Goal: Information Seeking & Learning: Learn about a topic

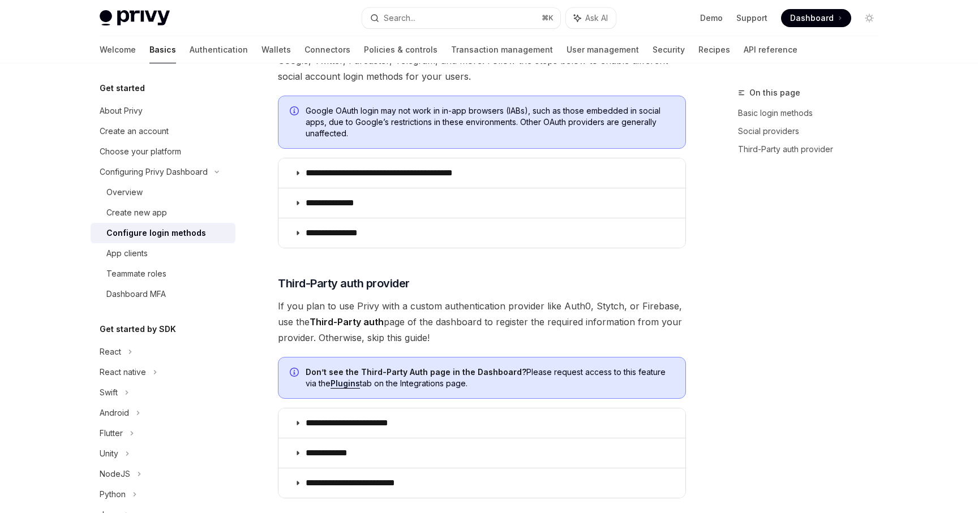
scroll to position [434, 0]
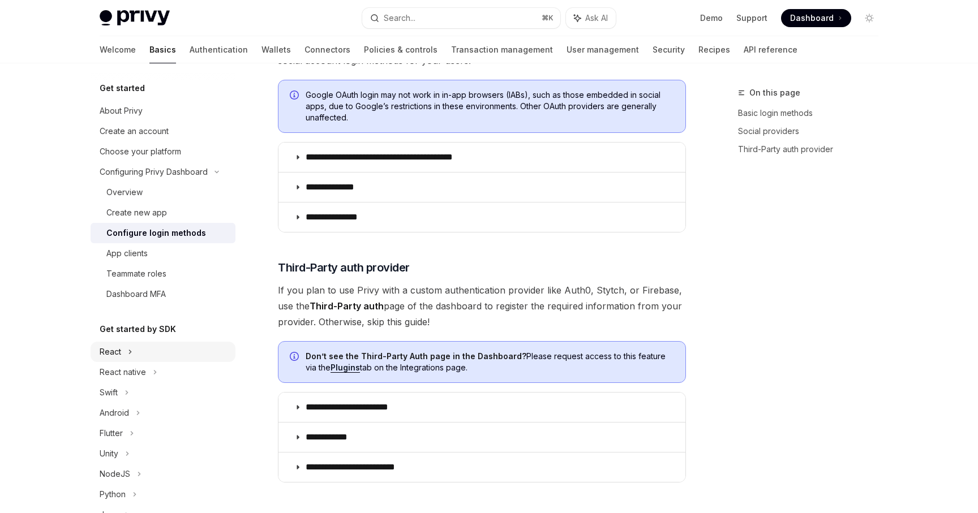
click at [136, 346] on div "React" at bounding box center [163, 352] width 145 height 20
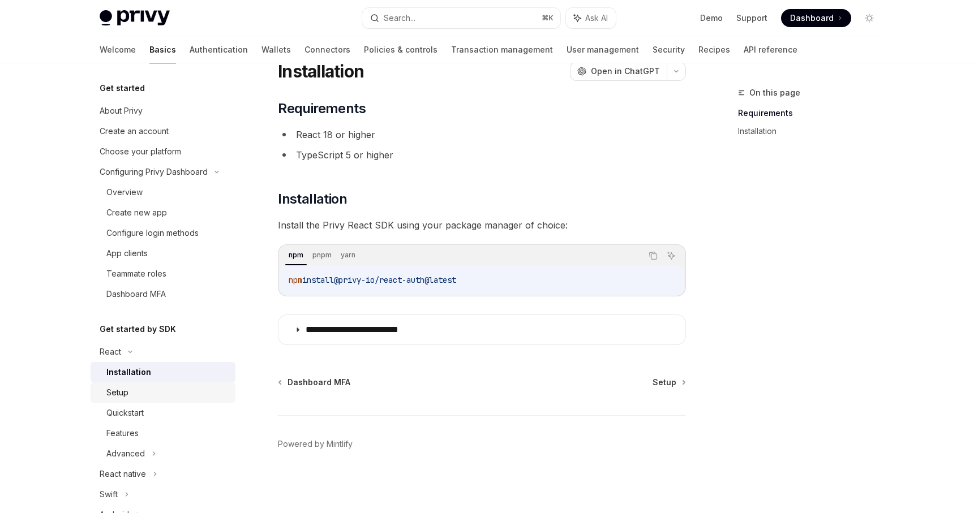
click at [170, 393] on div "Setup" at bounding box center [167, 393] width 122 height 14
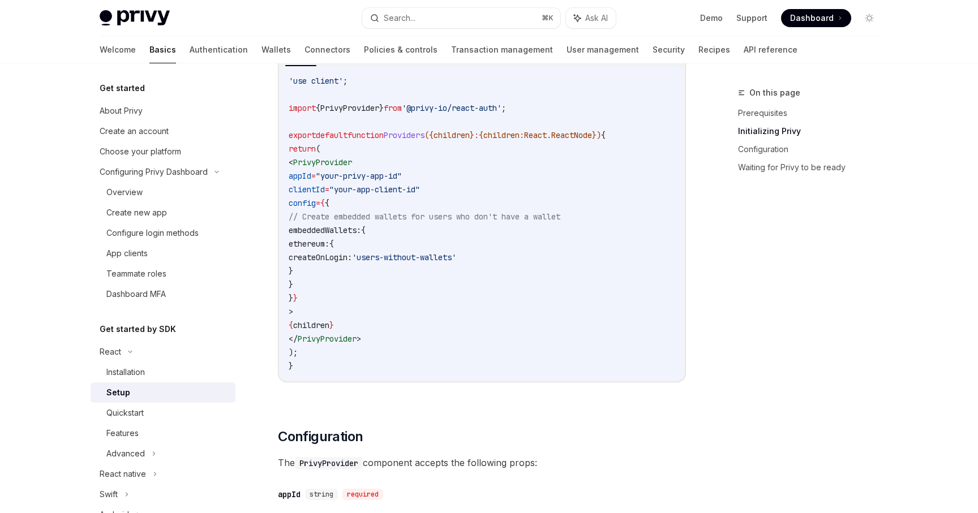
scroll to position [416, 0]
click at [396, 386] on div "NextJS Create React App Copy Ask AI 'use client' ; import { PrivyProvider } fro…" at bounding box center [482, 215] width 408 height 367
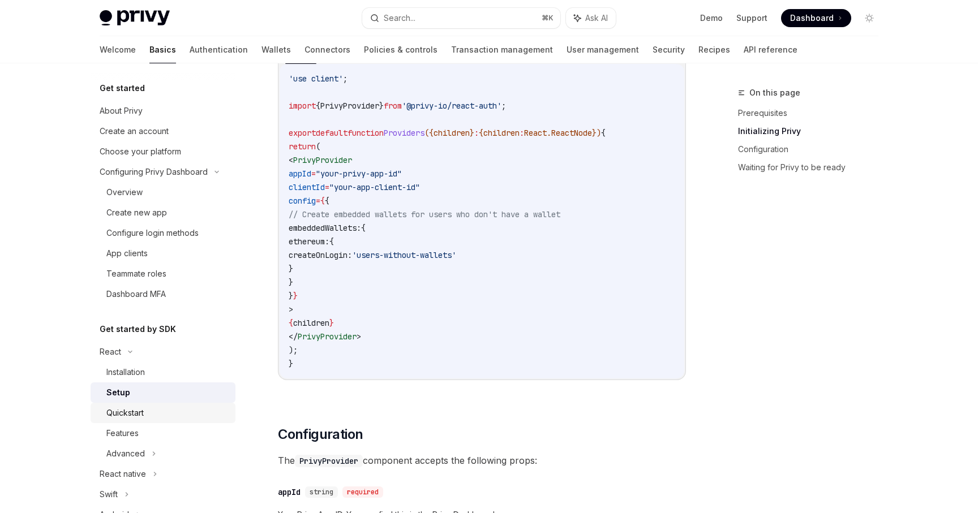
click at [154, 421] on link "Quickstart" at bounding box center [163, 413] width 145 height 20
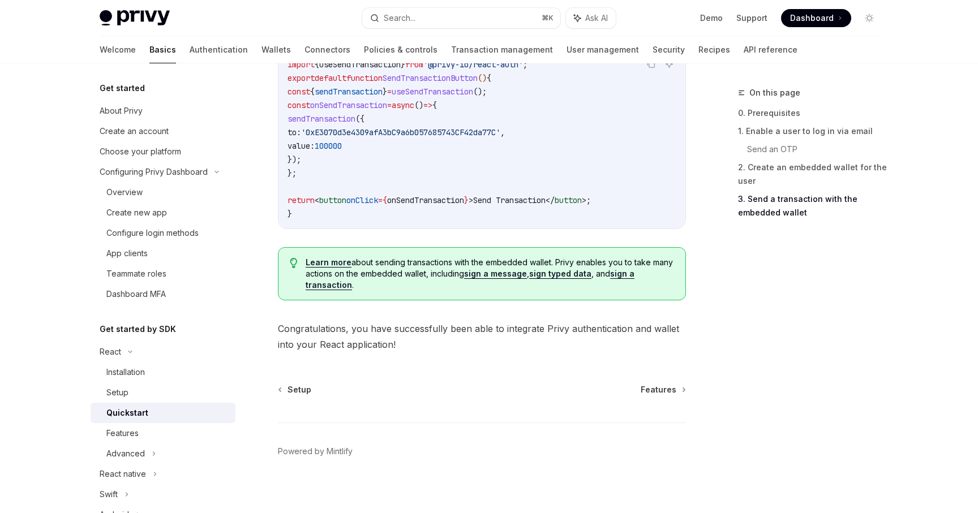
scroll to position [1132, 0]
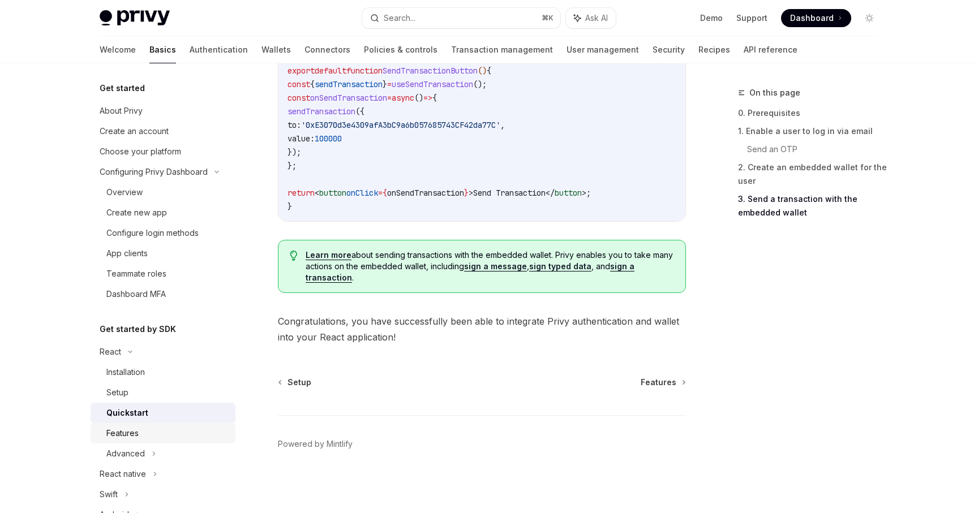
click at [157, 437] on div "Features" at bounding box center [167, 434] width 122 height 14
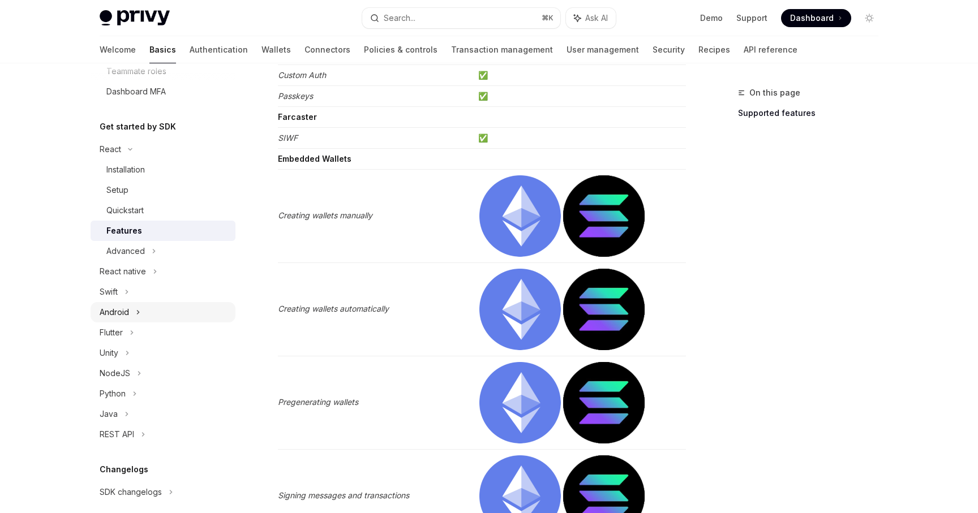
scroll to position [211, 0]
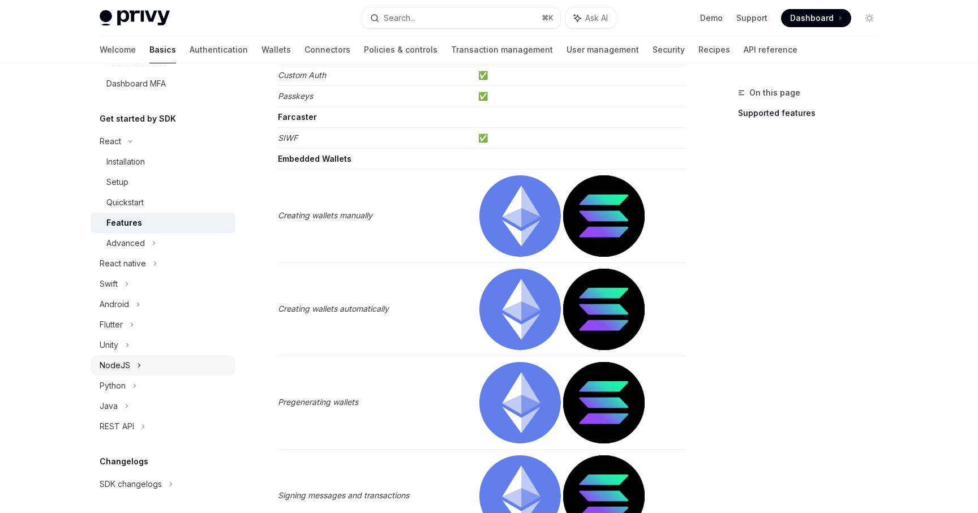
click at [148, 371] on div "NodeJS" at bounding box center [163, 365] width 145 height 20
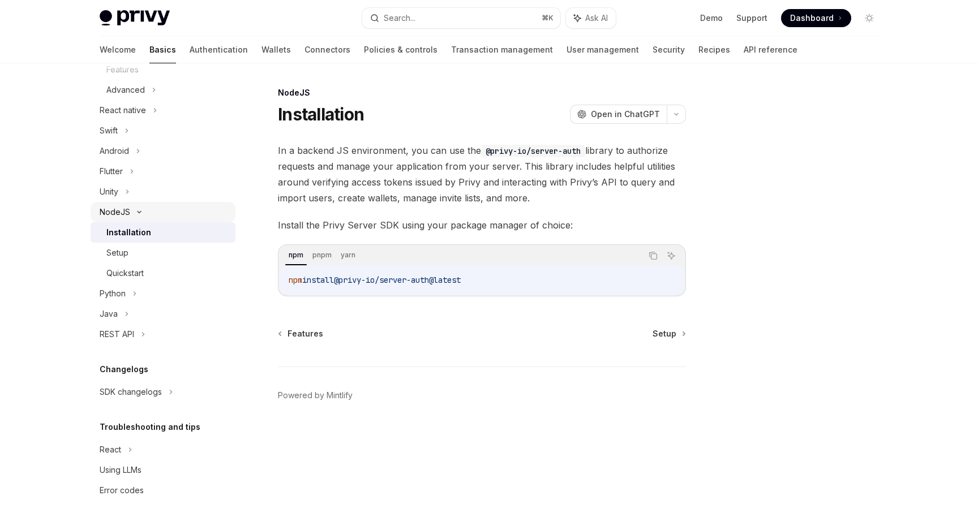
scroll to position [374, 0]
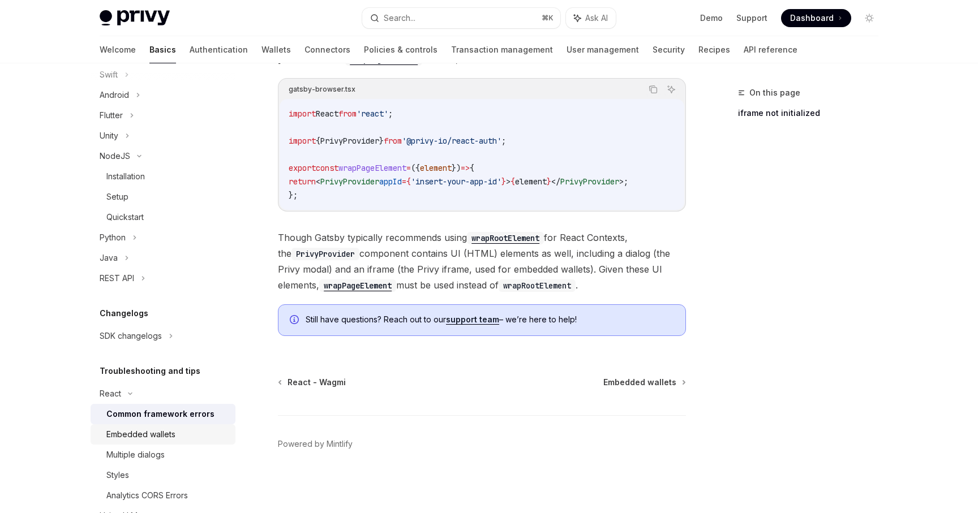
scroll to position [421, 0]
click at [175, 439] on div "Embedded wallets" at bounding box center [167, 434] width 122 height 14
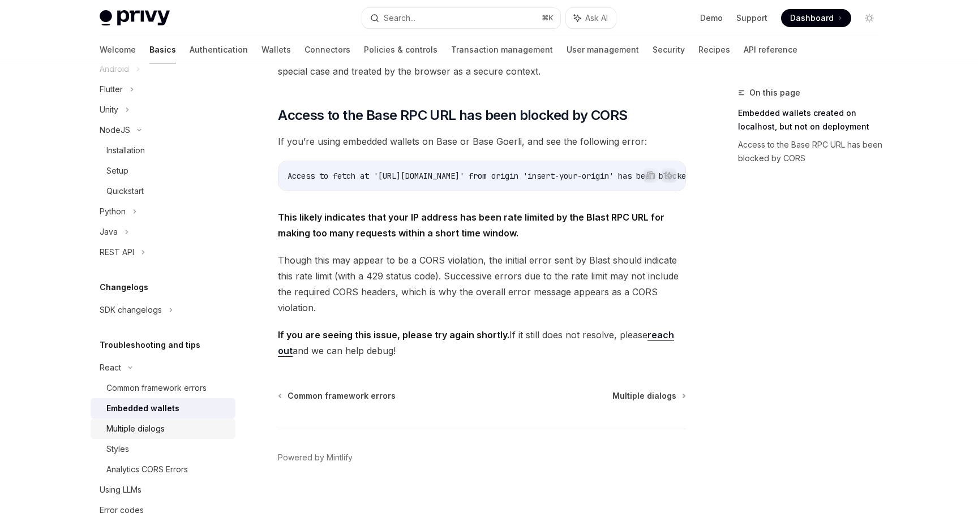
scroll to position [450, 0]
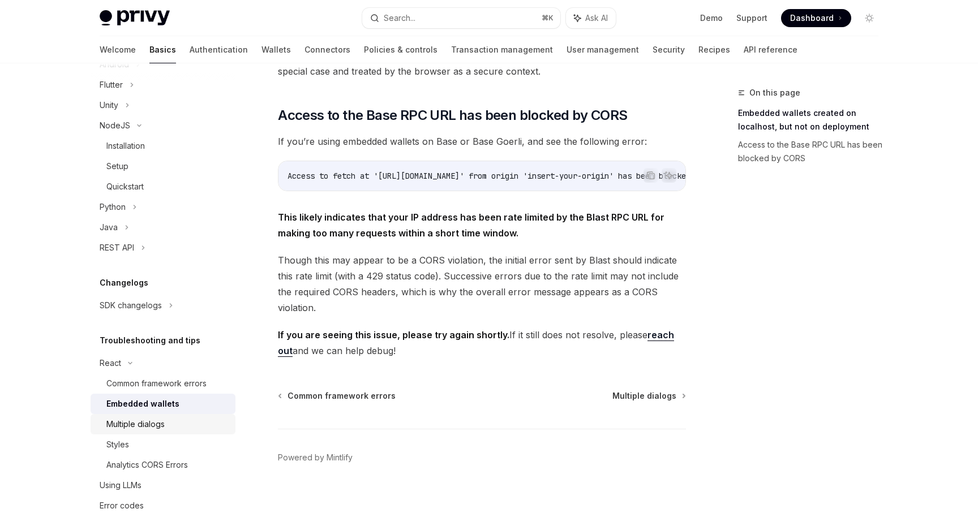
click at [186, 431] on div "Multiple dialogs" at bounding box center [167, 425] width 122 height 14
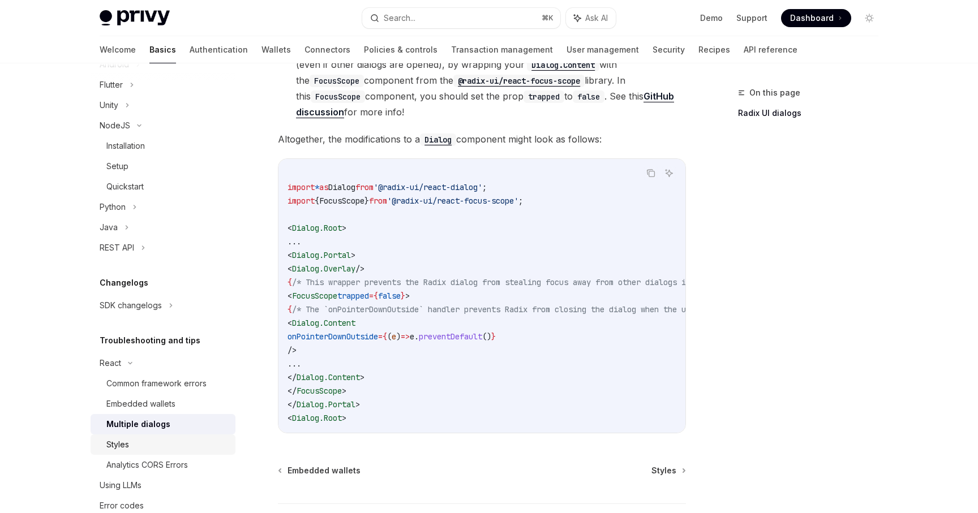
scroll to position [476, 0]
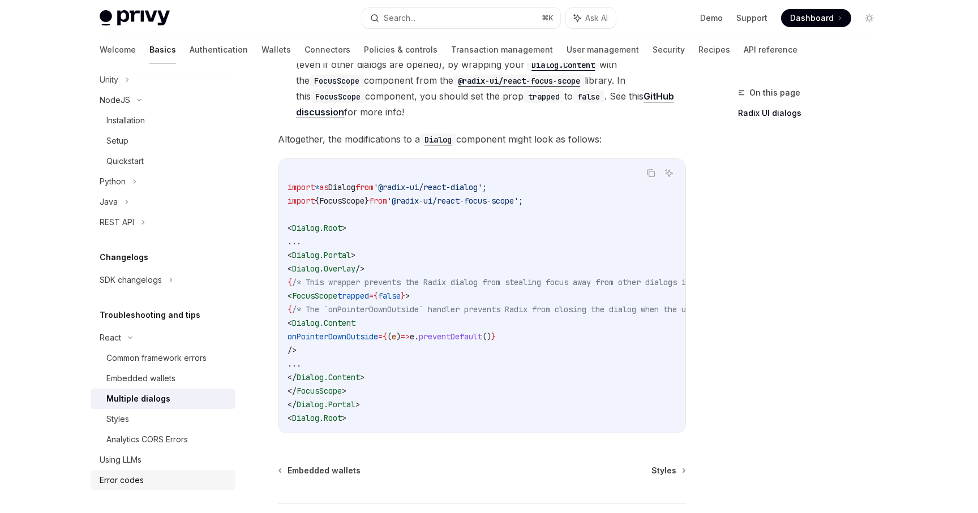
click at [175, 474] on div "Error codes" at bounding box center [164, 481] width 129 height 14
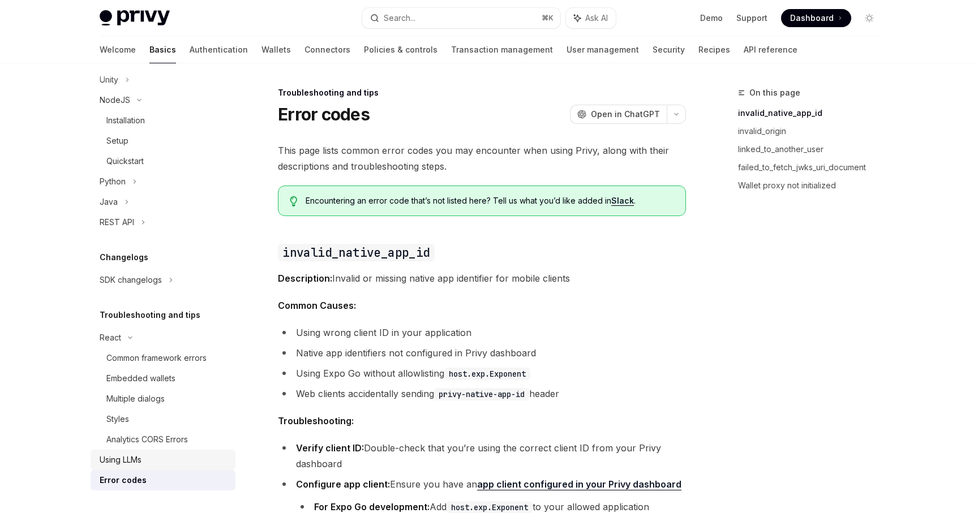
click at [175, 461] on div "Using LLMs" at bounding box center [164, 460] width 129 height 14
type textarea "*"
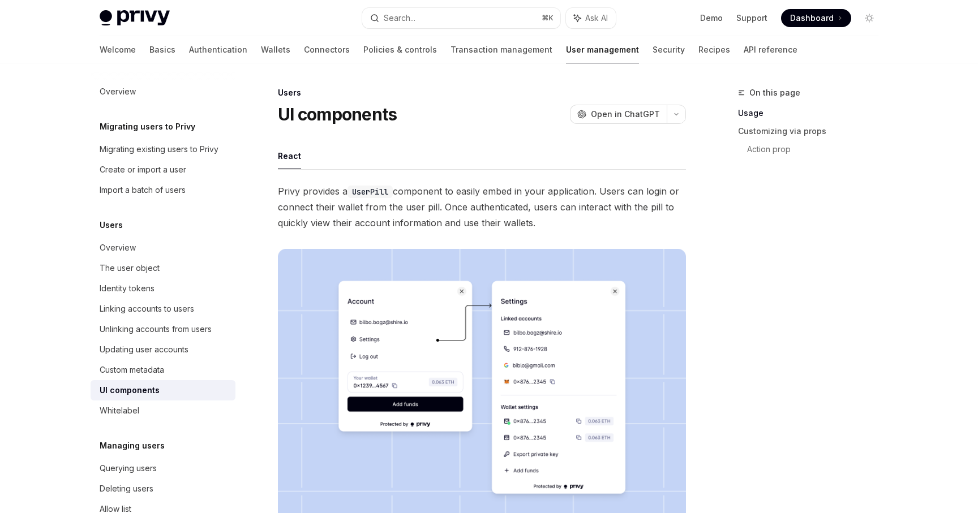
click at [150, 393] on div "UI components" at bounding box center [130, 391] width 60 height 14
click at [156, 389] on div "UI components" at bounding box center [130, 391] width 60 height 14
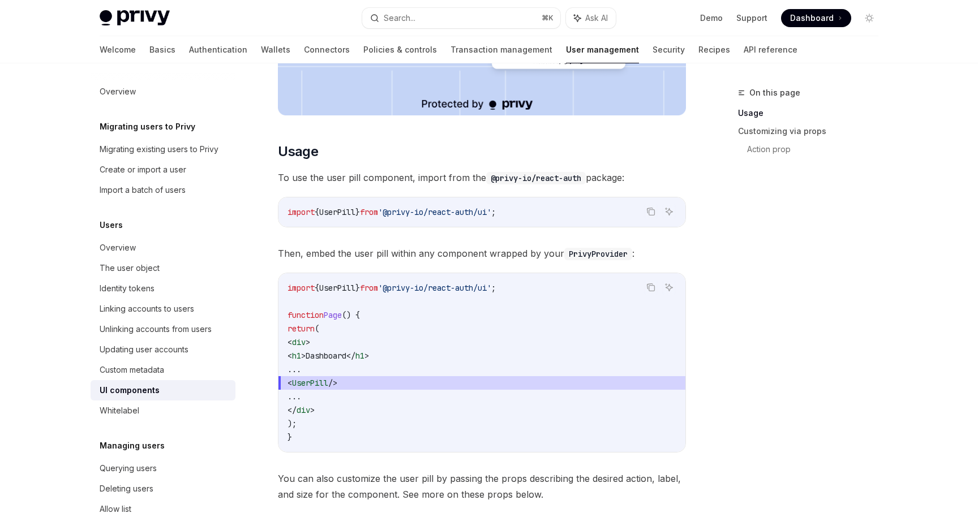
scroll to position [424, 0]
click at [321, 379] on span "UserPill" at bounding box center [310, 384] width 36 height 10
click at [292, 382] on span "<" at bounding box center [289, 384] width 5 height 10
drag, startPoint x: 315, startPoint y: 384, endPoint x: 387, endPoint y: 384, distance: 72.4
click at [387, 384] on span "< UserPill />" at bounding box center [481, 384] width 389 height 14
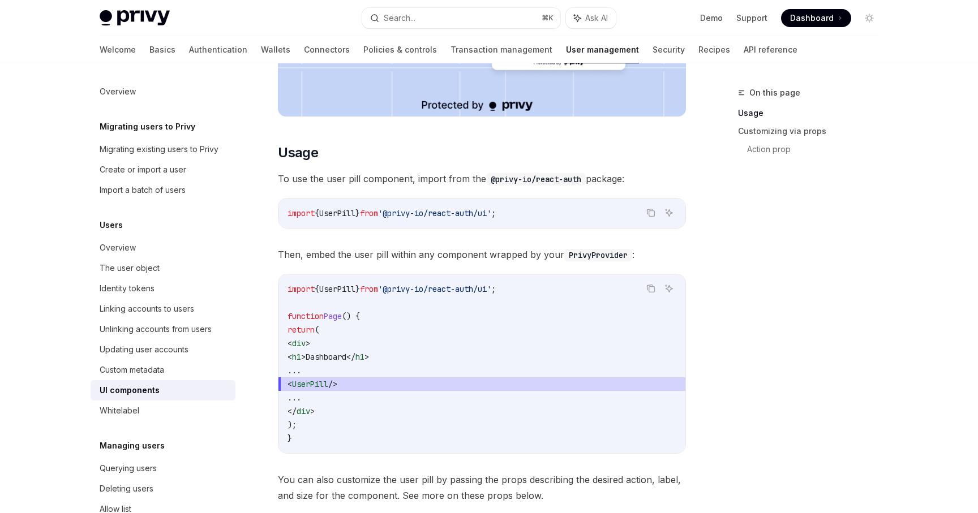
copy span "< UserPill />"
click at [360, 290] on span "}" at bounding box center [357, 289] width 5 height 10
click at [360, 289] on span "}" at bounding box center [357, 289] width 5 height 10
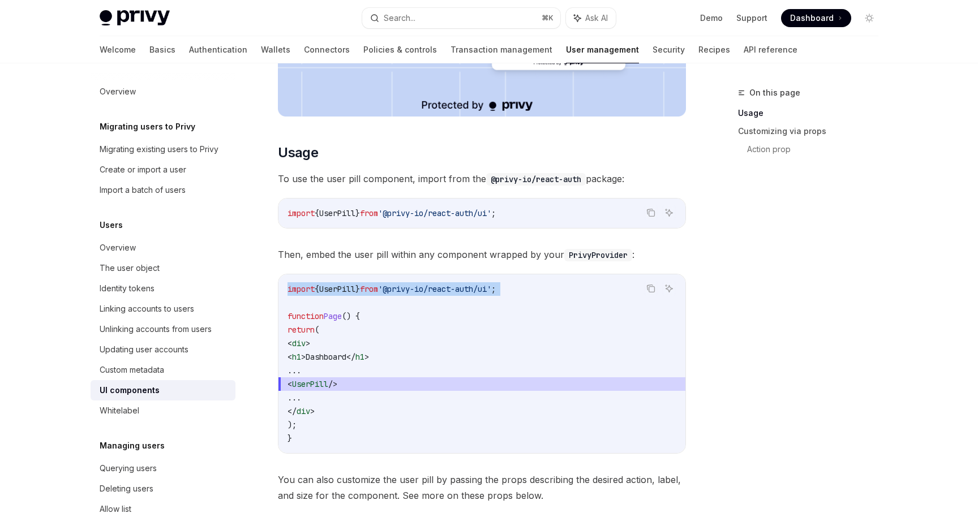
click at [360, 289] on span "}" at bounding box center [357, 289] width 5 height 10
copy code "import { UserPill } from '@privy-io/react-auth/ui' ;"
click at [161, 371] on div "Custom metadata" at bounding box center [132, 370] width 65 height 14
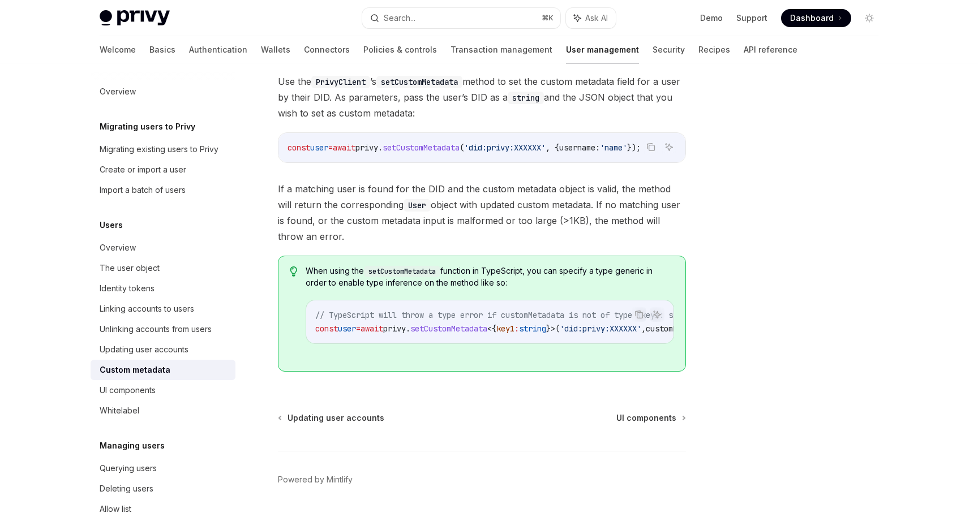
scroll to position [185, 0]
click at [140, 389] on div "UI components" at bounding box center [128, 391] width 56 height 14
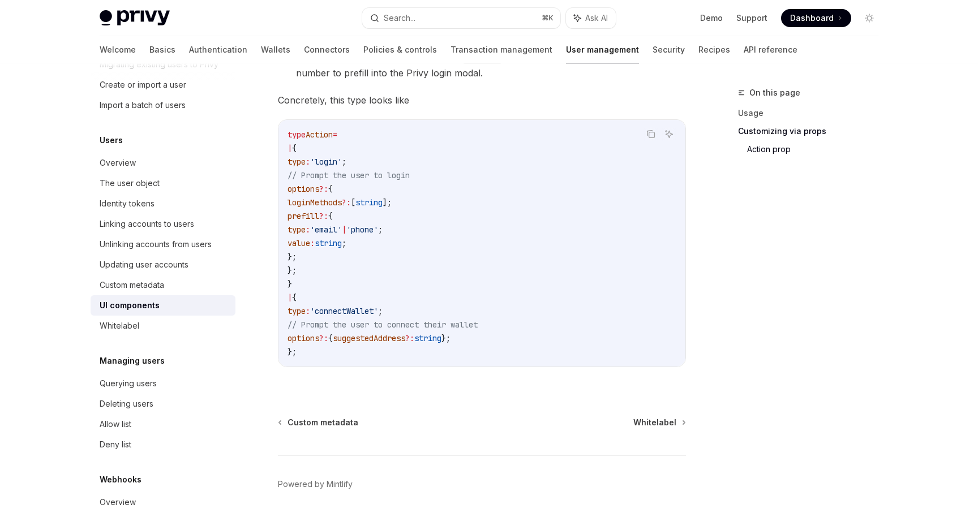
scroll to position [2009, 0]
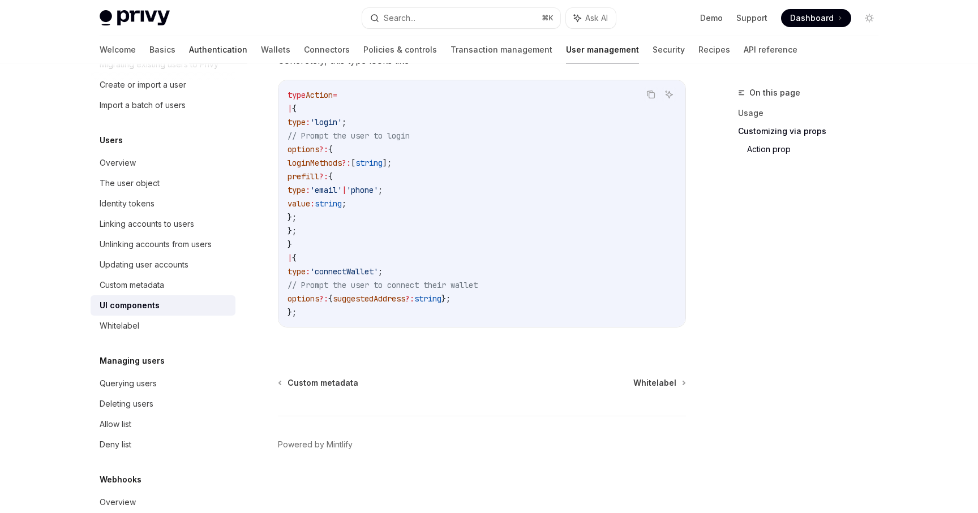
click at [189, 51] on link "Authentication" at bounding box center [218, 49] width 58 height 27
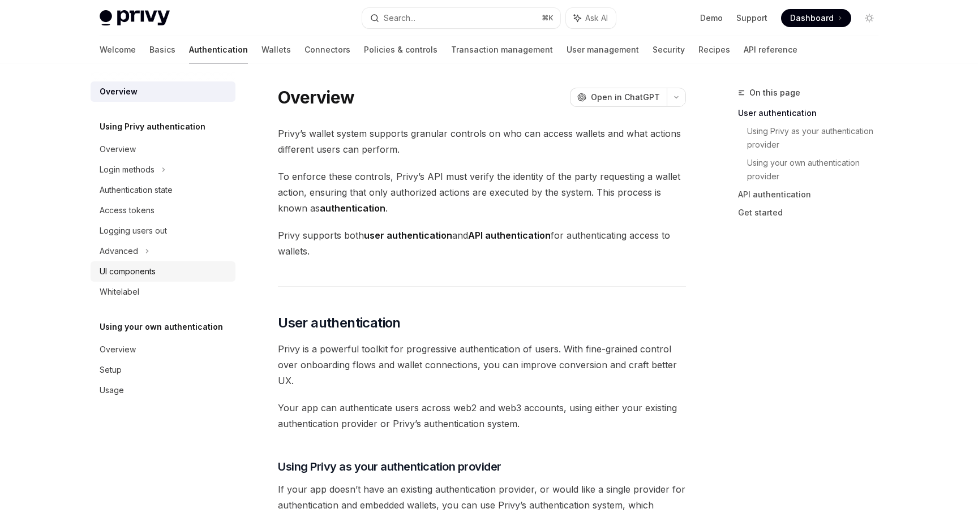
click at [152, 268] on div "UI components" at bounding box center [128, 272] width 56 height 14
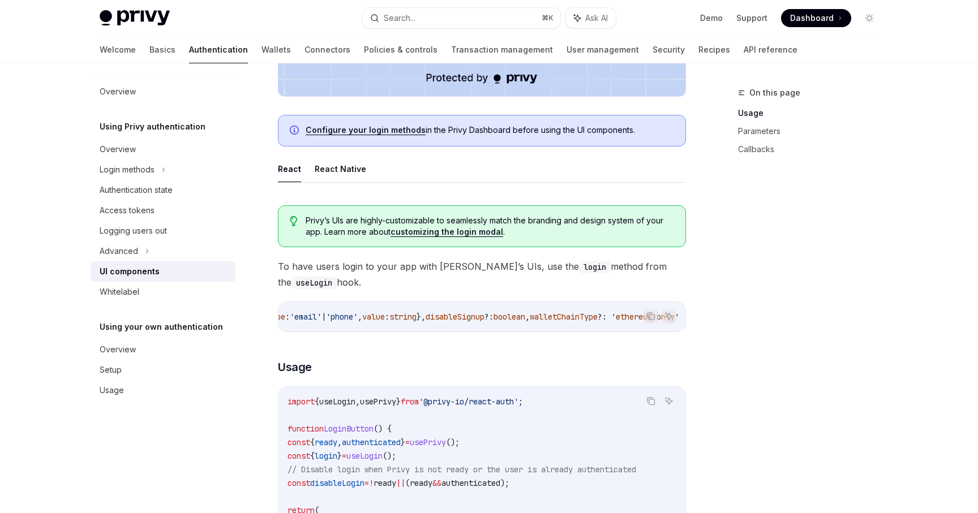
scroll to position [0, 414]
click at [394, 316] on span "disableSignup" at bounding box center [364, 317] width 59 height 10
click at [342, 320] on span "disableSignup" at bounding box center [312, 317] width 59 height 10
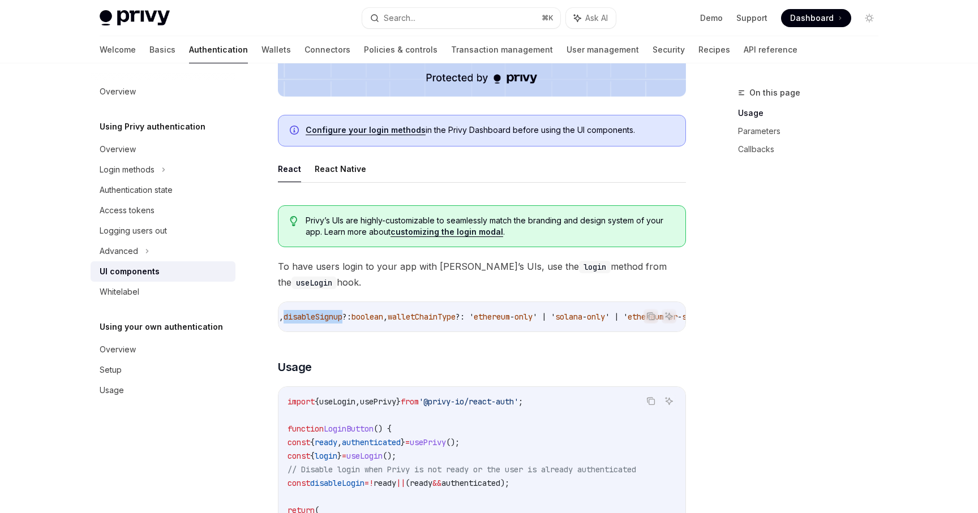
click at [342, 320] on span "disableSignup" at bounding box center [312, 317] width 59 height 10
copy span "disableSignup"
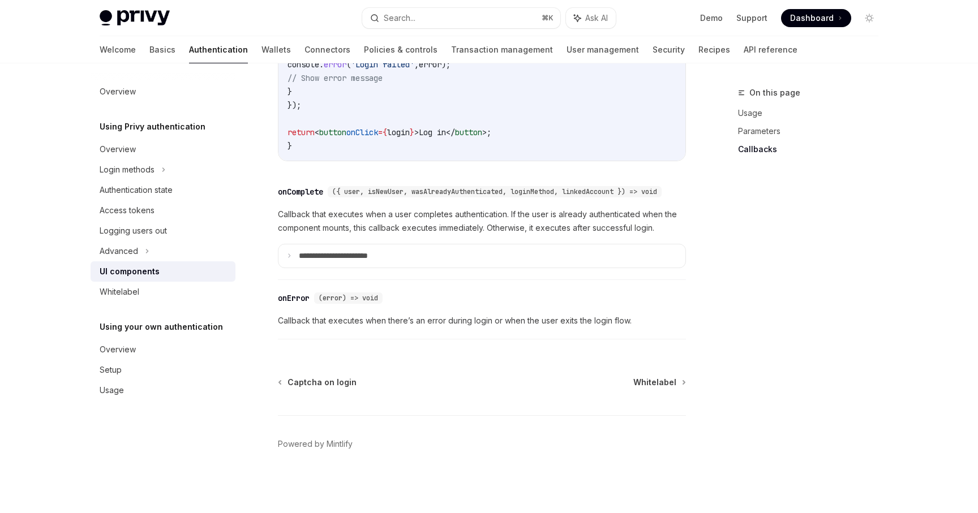
scroll to position [1646, 0]
click at [165, 290] on div "Whitelabel" at bounding box center [164, 292] width 129 height 14
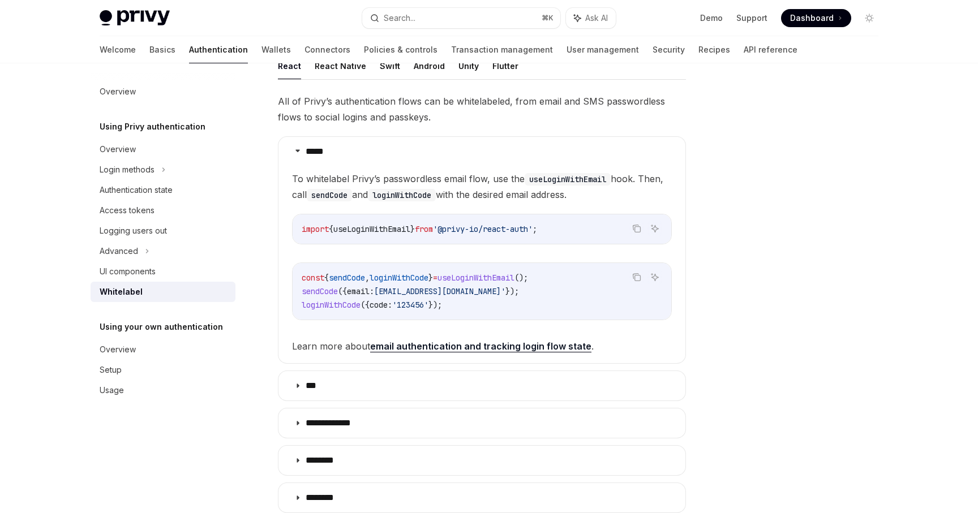
scroll to position [164, 0]
click at [192, 366] on div "Setup" at bounding box center [164, 370] width 129 height 14
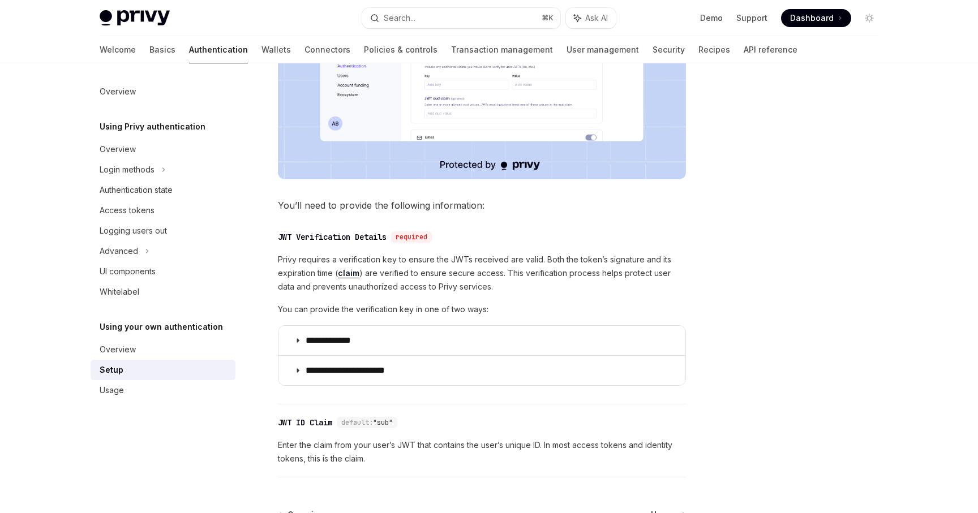
scroll to position [411, 0]
click at [261, 48] on link "Wallets" at bounding box center [275, 49] width 29 height 27
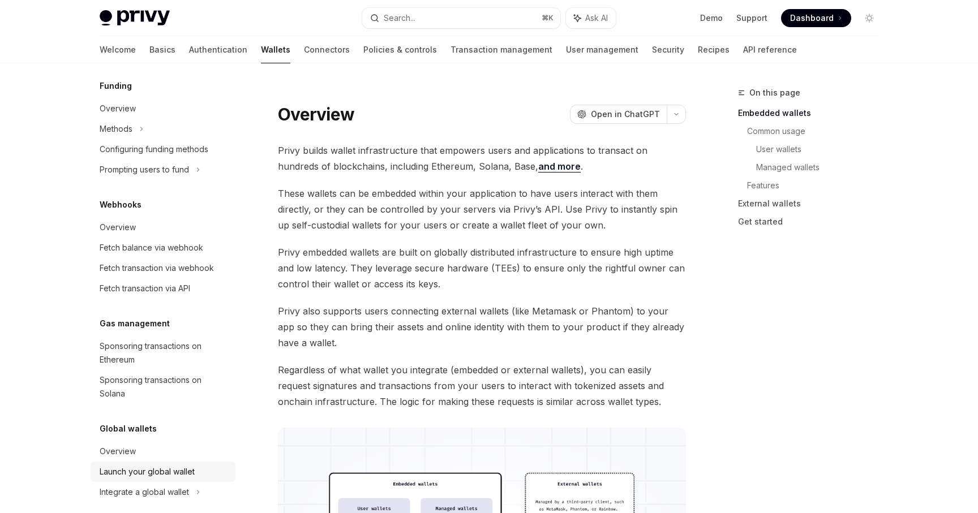
scroll to position [466, 0]
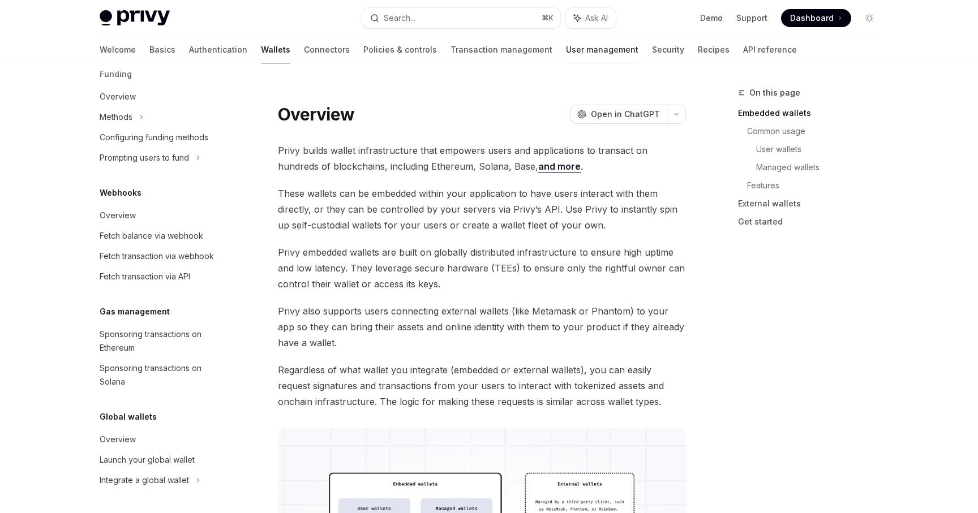
click at [566, 46] on link "User management" at bounding box center [602, 49] width 72 height 27
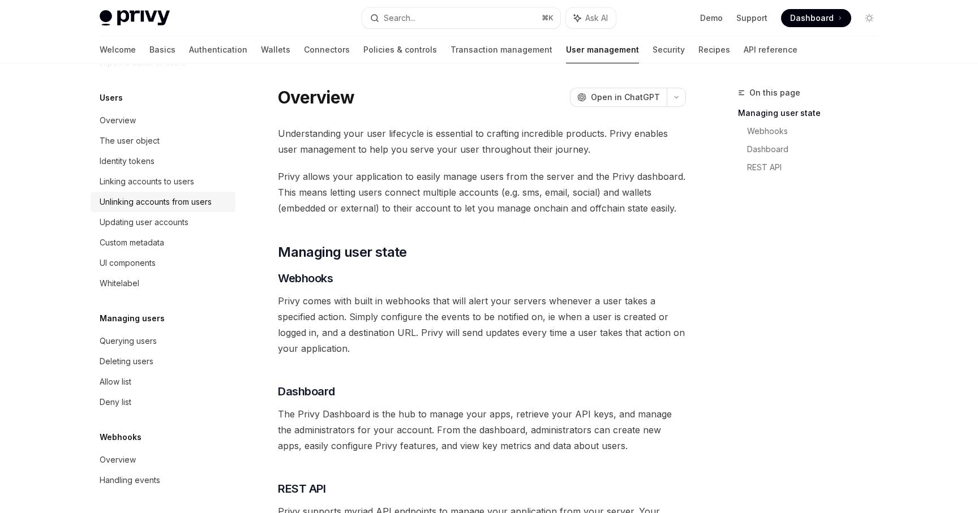
scroll to position [124, 0]
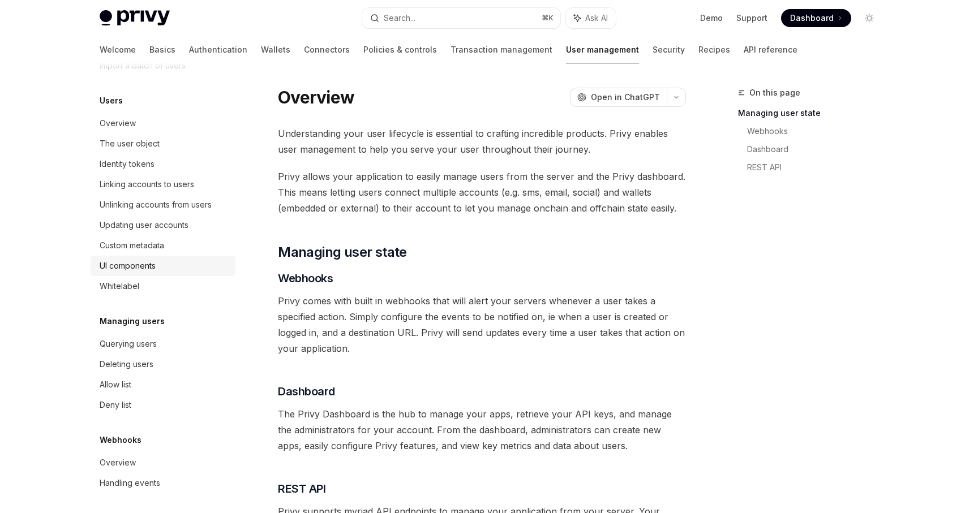
click at [153, 262] on div "UI components" at bounding box center [128, 266] width 56 height 14
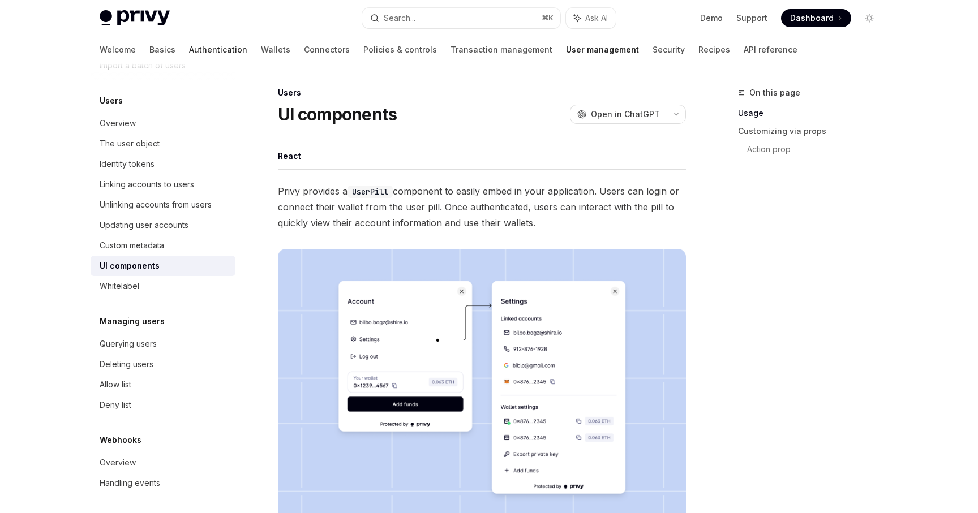
click at [189, 46] on link "Authentication" at bounding box center [218, 49] width 58 height 27
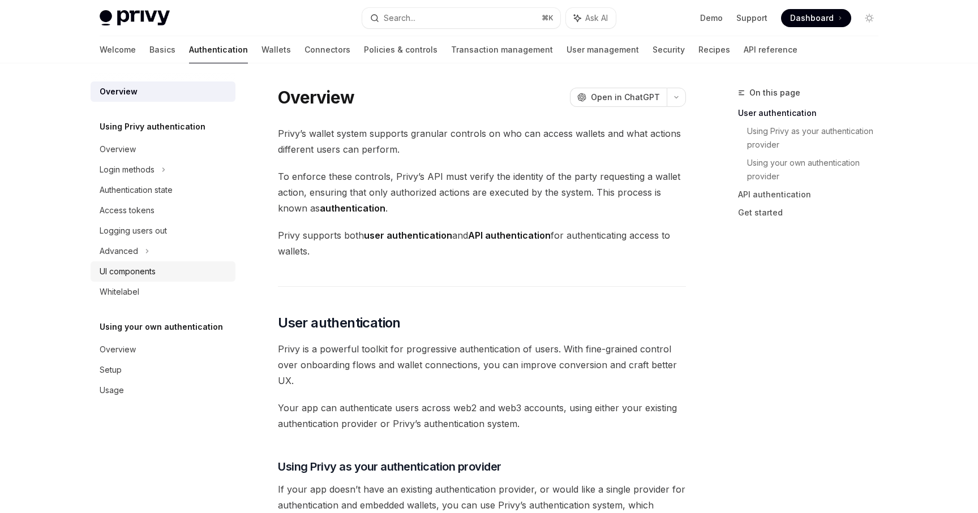
click at [144, 273] on div "UI components" at bounding box center [128, 272] width 56 height 14
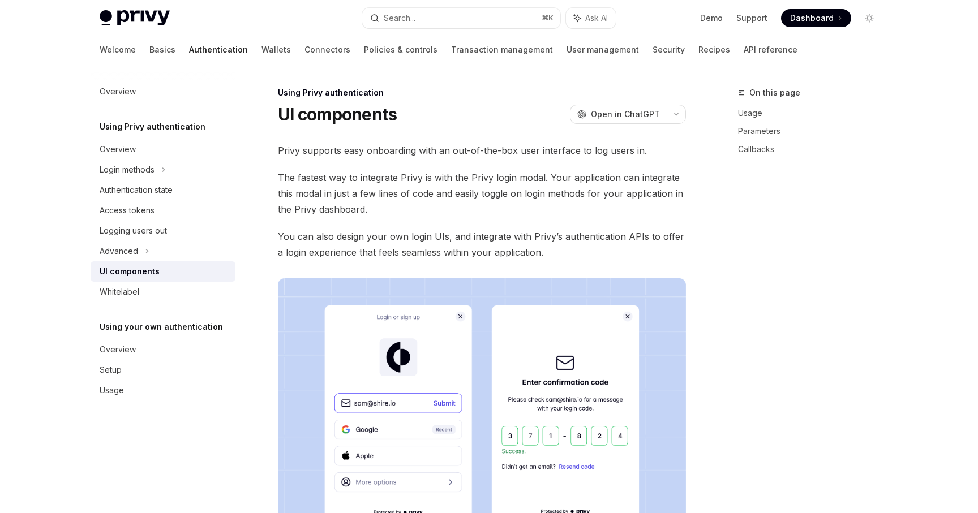
type textarea "*"
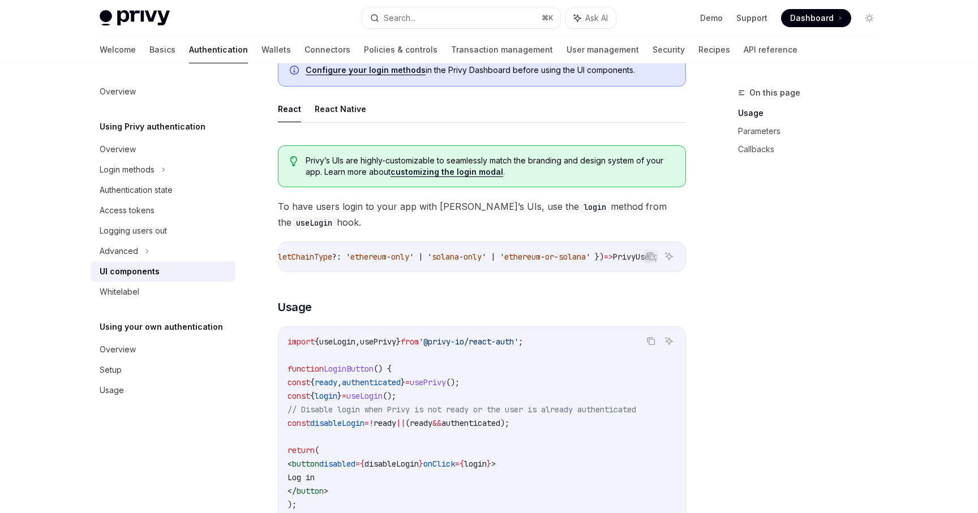
scroll to position [540, 0]
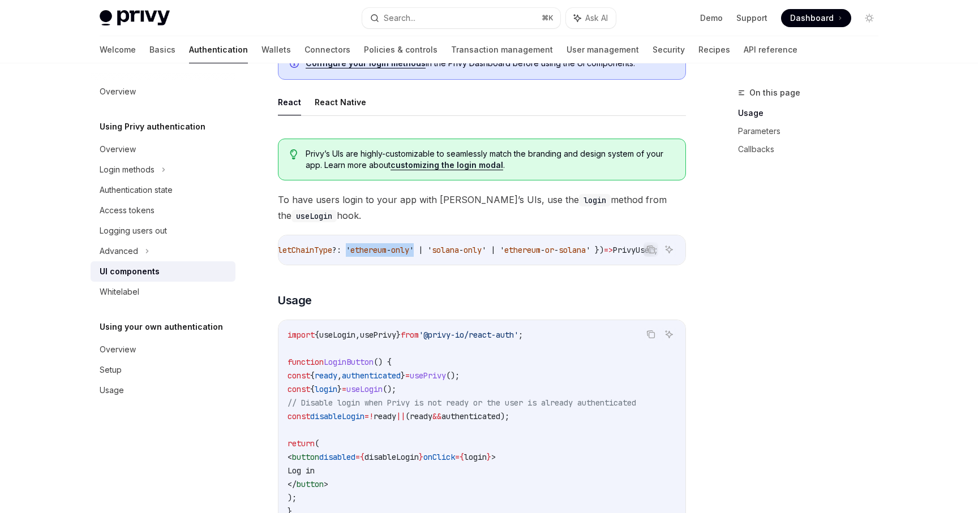
drag, startPoint x: 381, startPoint y: 251, endPoint x: 452, endPoint y: 251, distance: 70.7
click at [452, 251] on span "login : ({ loginMethods : PrivyClientConfig [ 'loginMethods' ], prefill ?: { ty…" at bounding box center [178, 250] width 960 height 10
copy span "' ethereum - only '"
